Goal: Task Accomplishment & Management: Manage account settings

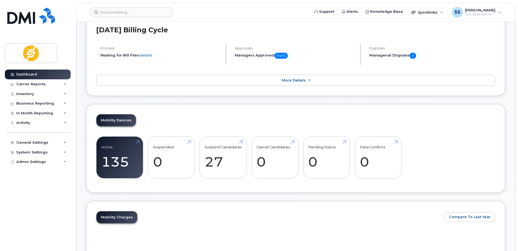
scroll to position [81, 0]
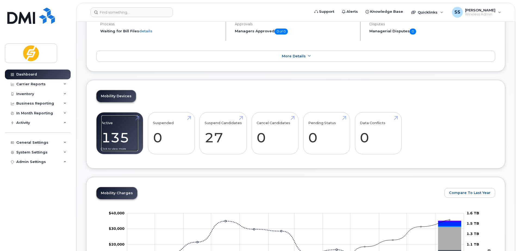
click at [126, 137] on link "Active 135 31%" at bounding box center [119, 133] width 37 height 36
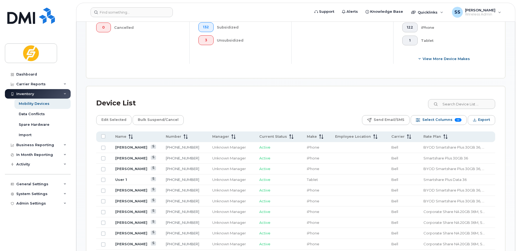
scroll to position [217, 0]
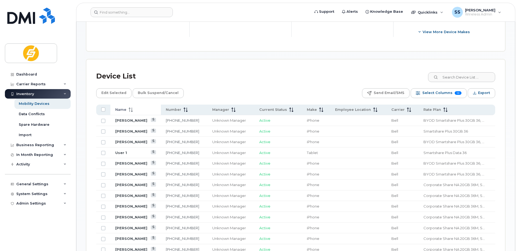
click at [130, 110] on icon at bounding box center [130, 110] width 4 height 4
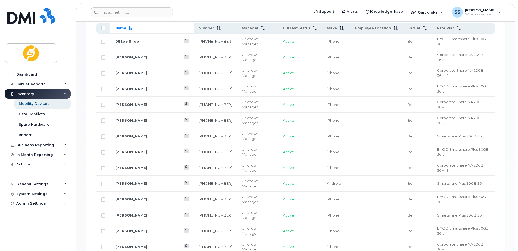
scroll to position [326, 0]
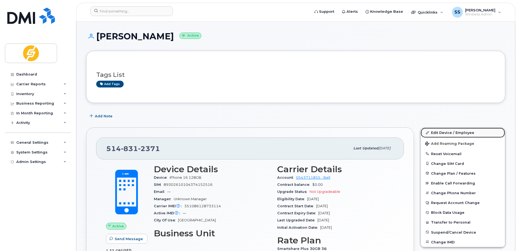
click at [443, 134] on link "Edit Device / Employee" at bounding box center [462, 133] width 84 height 10
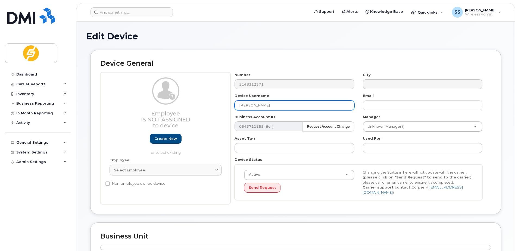
drag, startPoint x: 279, startPoint y: 105, endPoint x: 221, endPoint y: 106, distance: 57.3
click at [221, 106] on div "Employee Is not assigned to device Create new or select existing Employee Selec…" at bounding box center [295, 138] width 391 height 132
click at [275, 103] on input "Jean-Francois" at bounding box center [293, 105] width 119 height 10
drag, startPoint x: 275, startPoint y: 104, endPoint x: 215, endPoint y: 102, distance: 60.8
click at [215, 102] on div "Employee Is not assigned to device Create new or select existing Employee Selec…" at bounding box center [295, 138] width 391 height 132
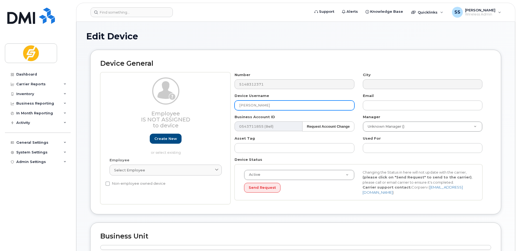
paste input "çois Lambert"
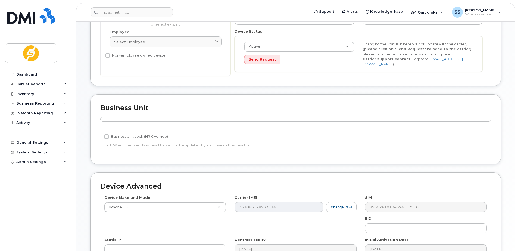
scroll to position [210, 0]
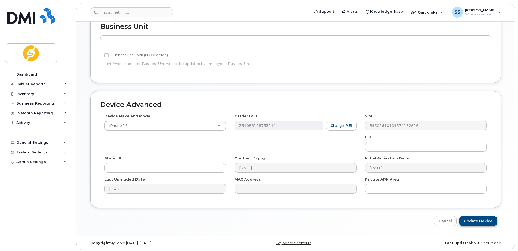
type input "[PERSON_NAME]"
drag, startPoint x: 474, startPoint y: 221, endPoint x: 461, endPoint y: 221, distance: 13.3
click at [474, 221] on input "Update Device" at bounding box center [478, 221] width 38 height 10
type input "Saving..."
